Goal: Transaction & Acquisition: Purchase product/service

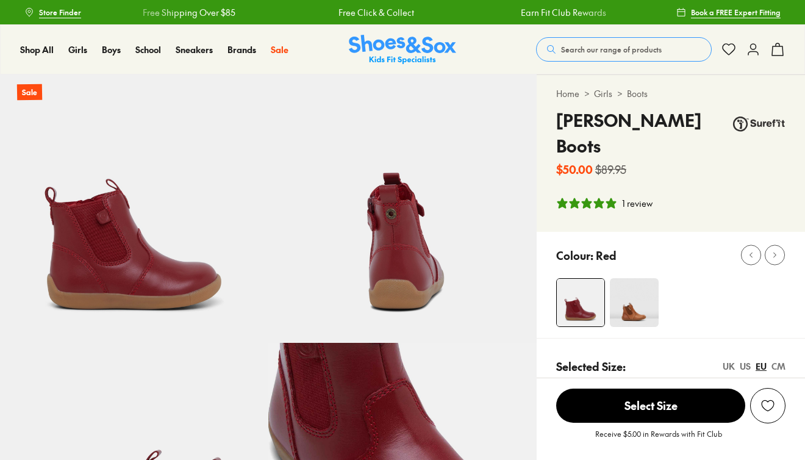
select select "*"
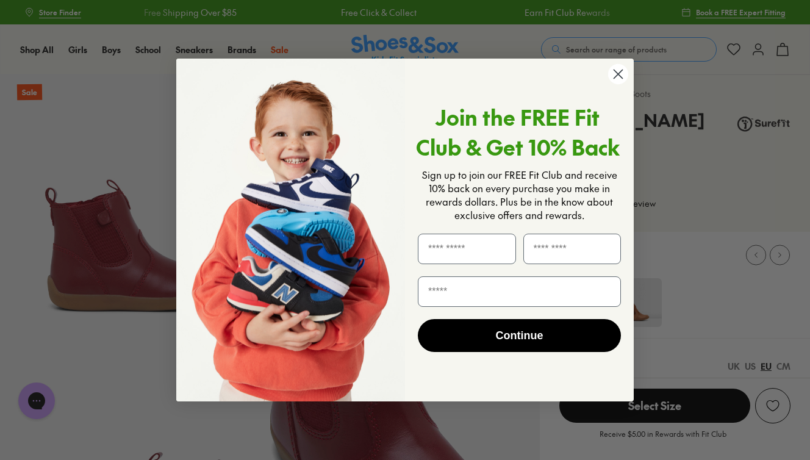
click at [618, 70] on circle "Close dialog" at bounding box center [618, 74] width 20 height 20
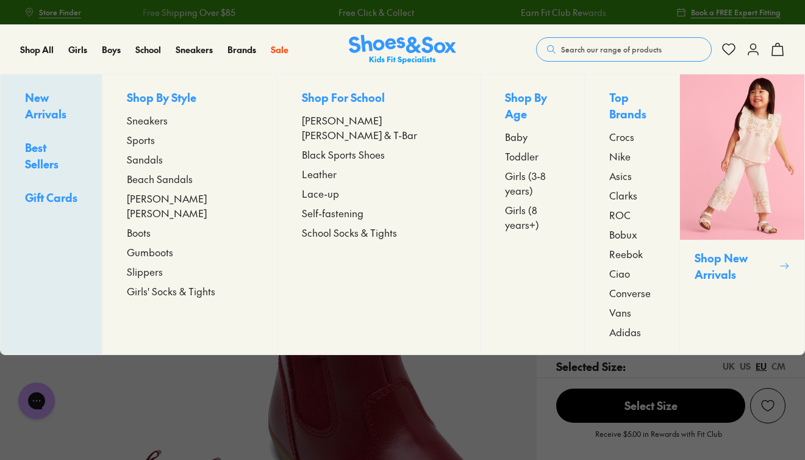
click at [151, 225] on span "Boots" at bounding box center [139, 232] width 24 height 15
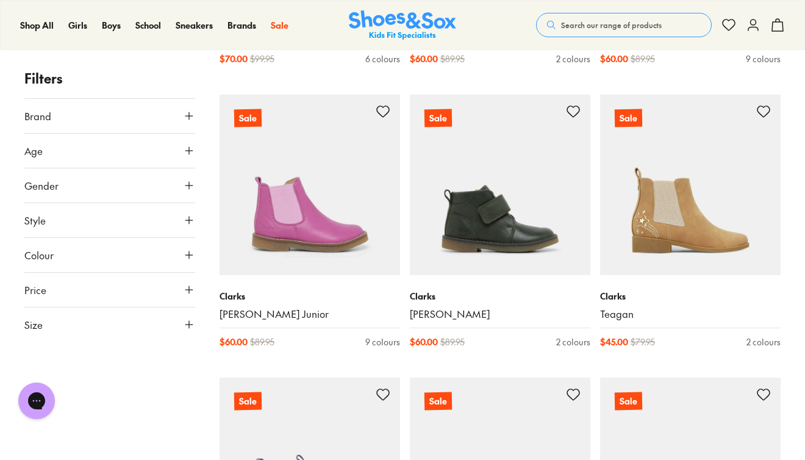
scroll to position [1849, 0]
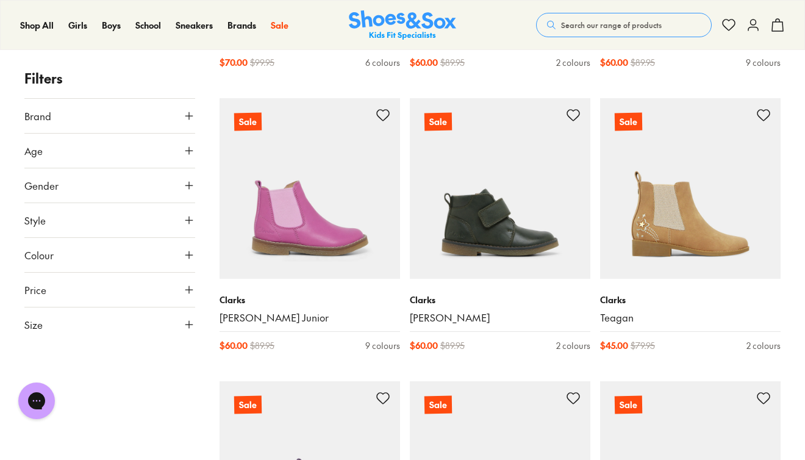
click at [188, 152] on icon at bounding box center [189, 151] width 12 height 12
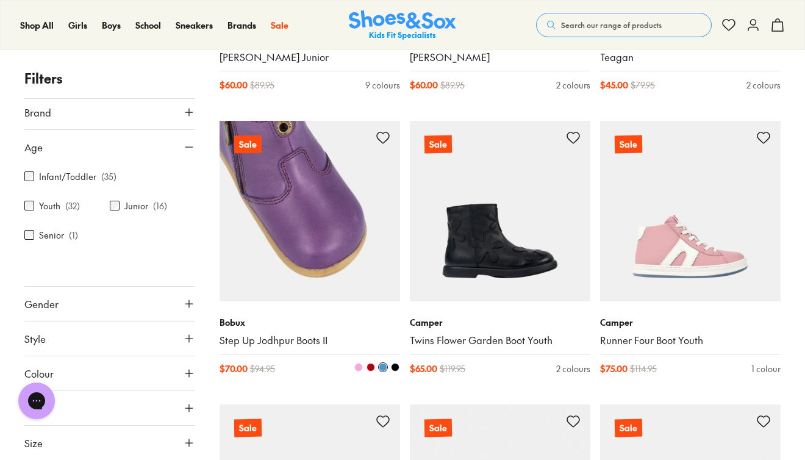
scroll to position [2107, 0]
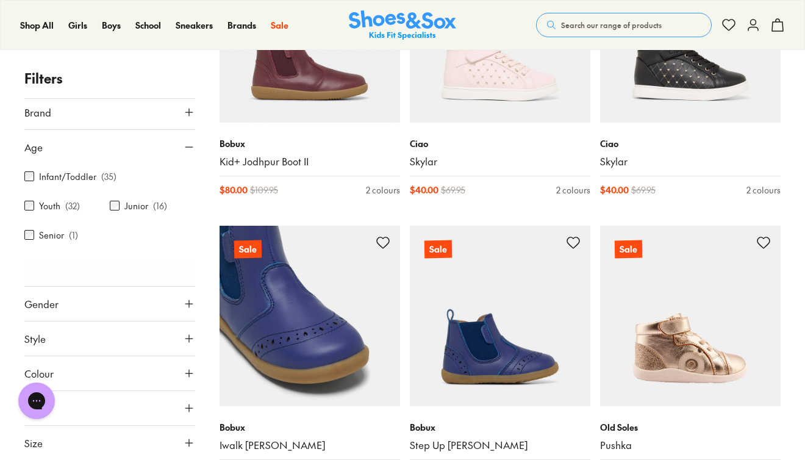
scroll to position [2857, 0]
